Goal: Transaction & Acquisition: Book appointment/travel/reservation

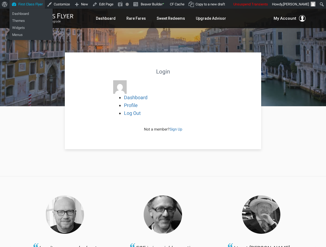
click at [33, 5] on link "First Class Flyer" at bounding box center [26, 4] width 35 height 9
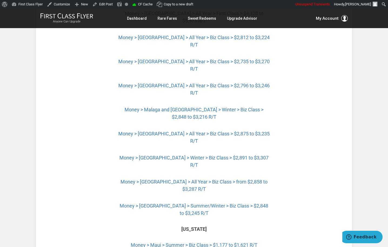
scroll to position [1874, 0]
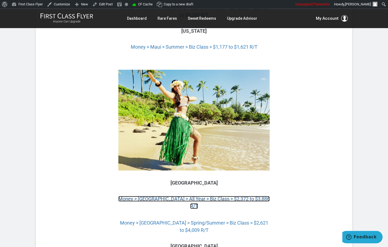
scroll to position [2134, 0]
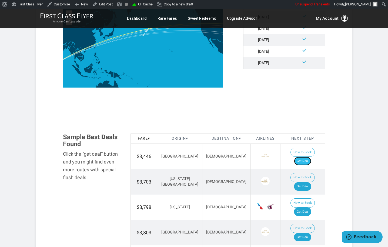
click at [304, 157] on link "Get Deal" at bounding box center [302, 161] width 17 height 9
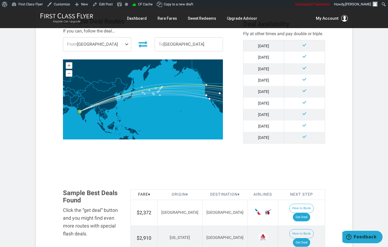
scroll to position [268, 0]
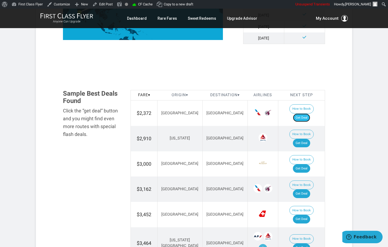
click at [303, 113] on link "Get Deal" at bounding box center [301, 117] width 17 height 9
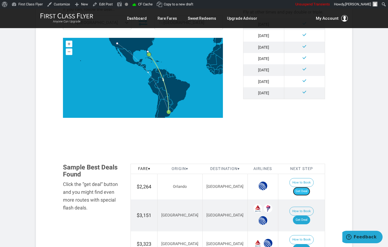
click at [302, 187] on link "Get Deal" at bounding box center [301, 191] width 17 height 9
